Goal: Task Accomplishment & Management: Manage account settings

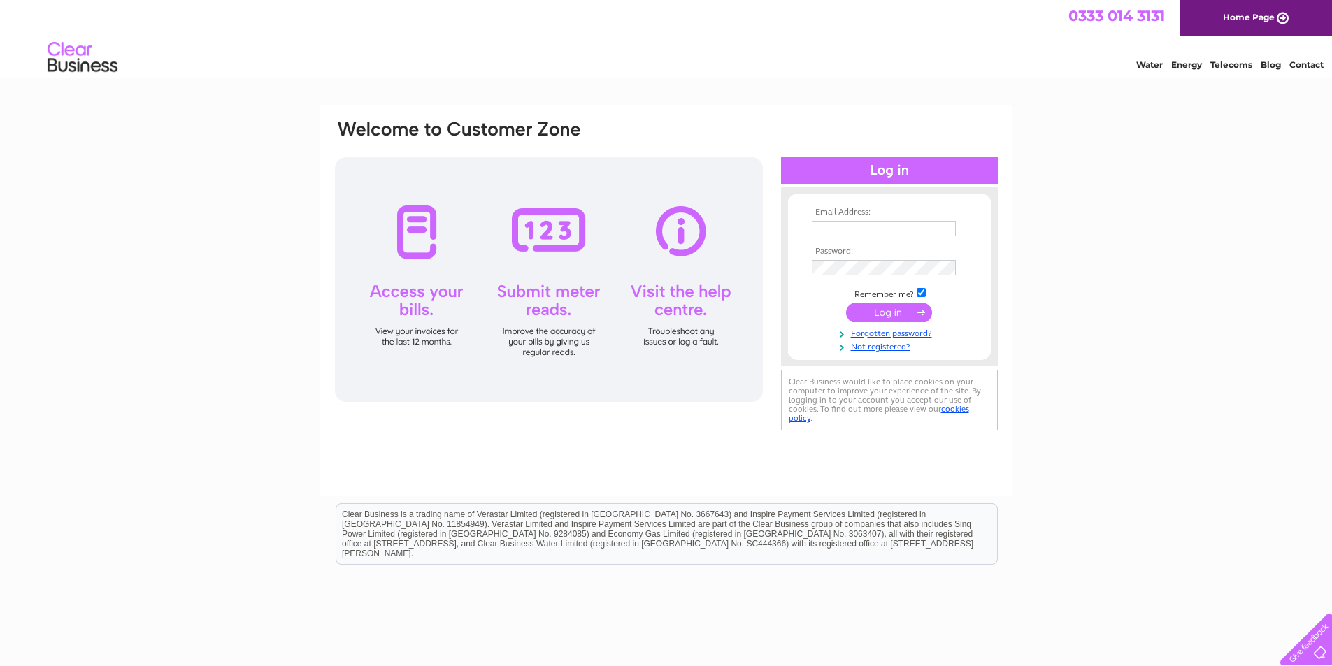
type input "khardie2010@hotmail.co.uk"
click at [872, 304] on input "submit" at bounding box center [889, 313] width 86 height 20
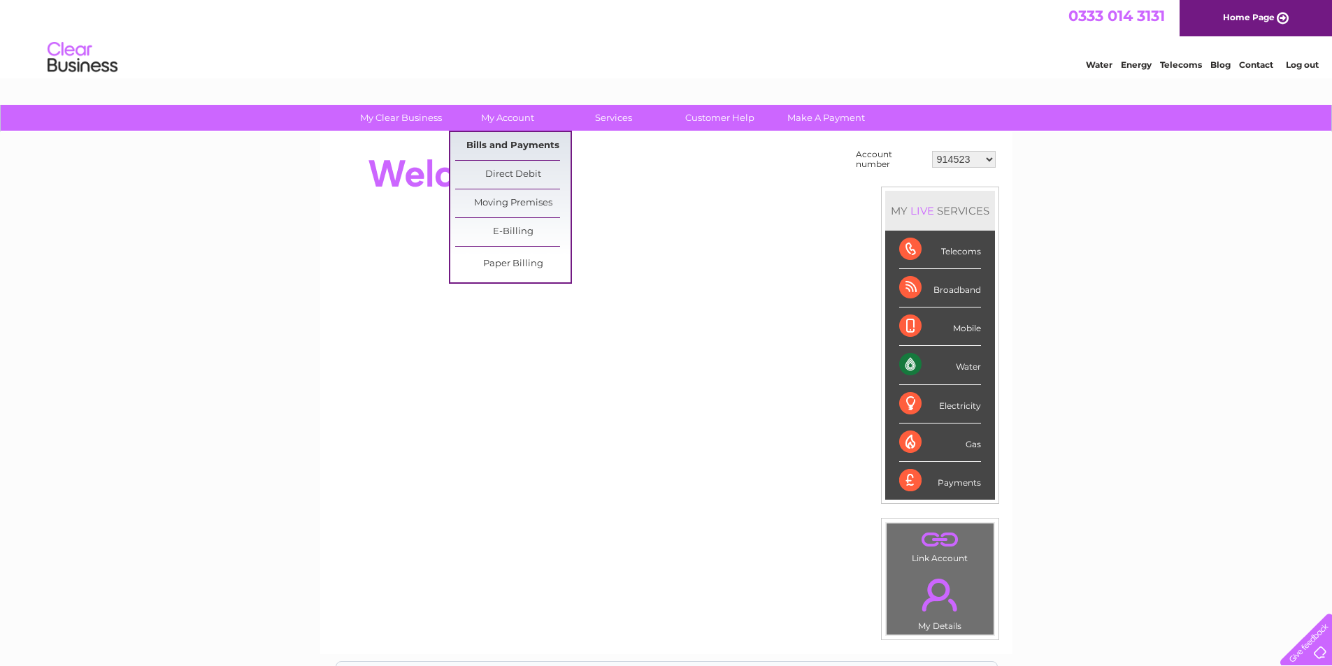
click at [499, 146] on link "Bills and Payments" at bounding box center [512, 146] width 115 height 28
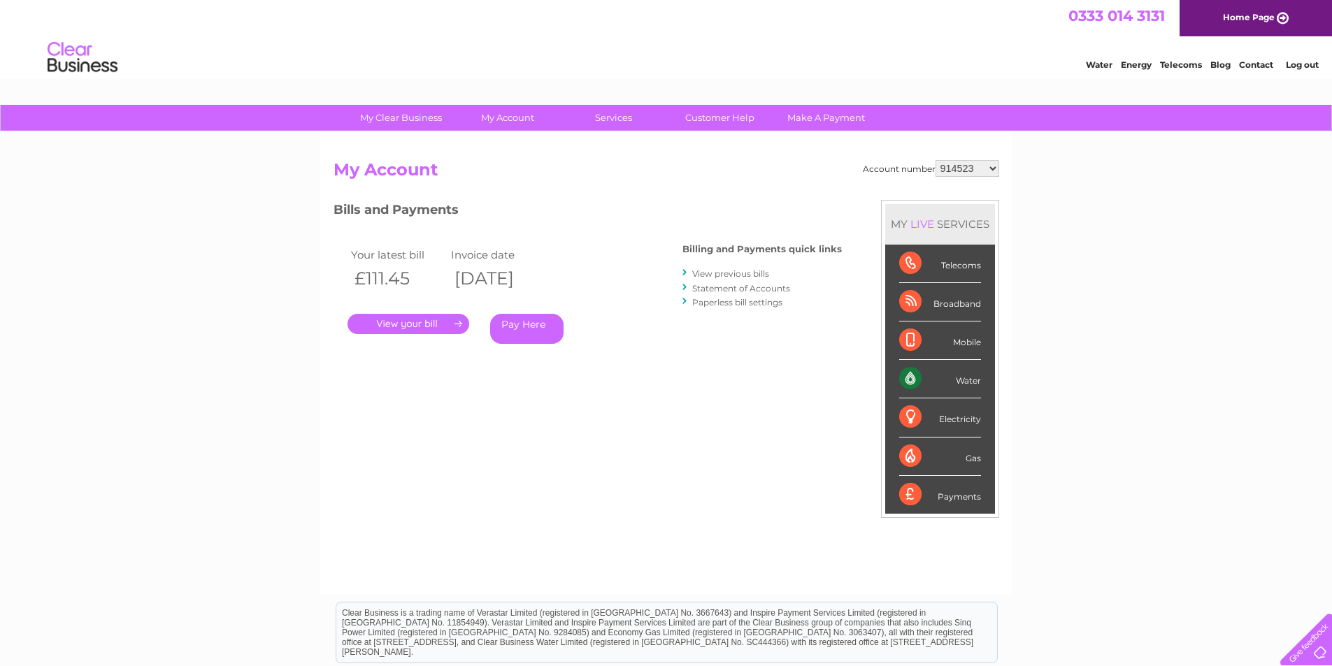
click at [418, 324] on link "." at bounding box center [409, 324] width 122 height 20
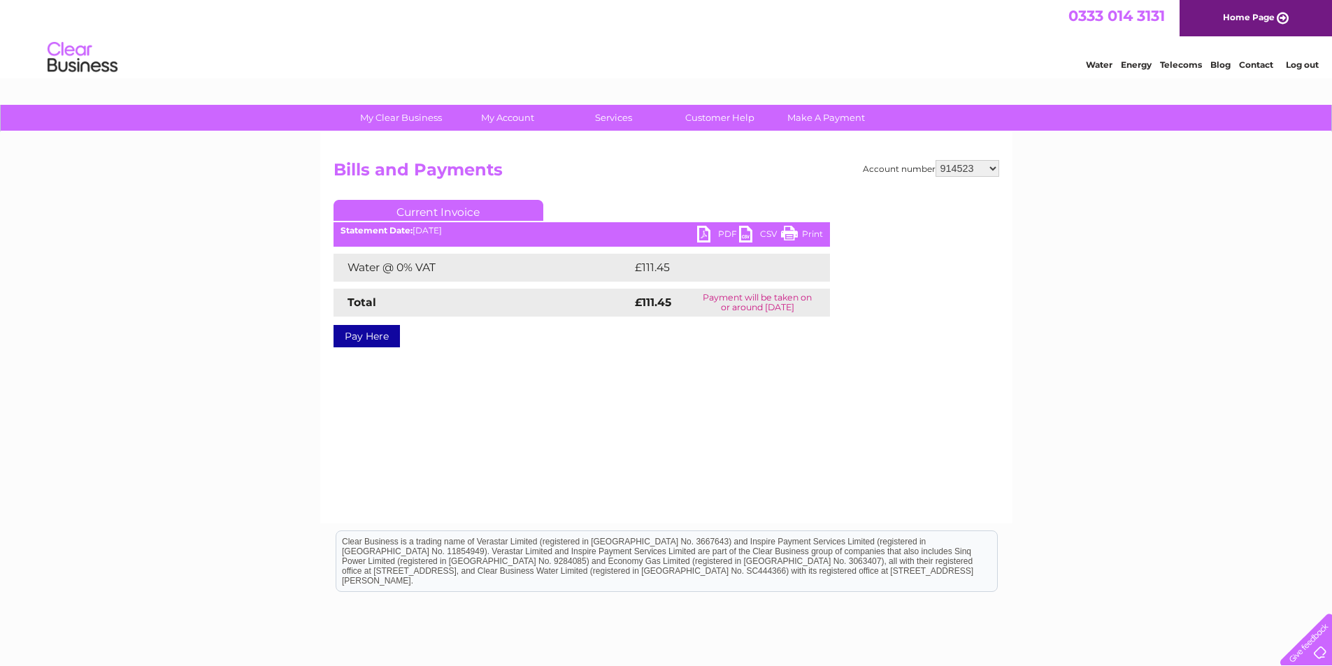
click at [704, 232] on link "PDF" at bounding box center [718, 236] width 42 height 20
